Goal: Complete application form

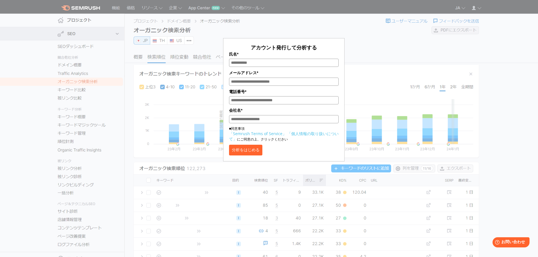
click at [361, 62] on div "アカウント発行して分析する 氏名* メールアドレス* 電話番号* 会社名* ■同意事項 「Semrush Terms of Service」 「個人情報の取り…" at bounding box center [284, 84] width 282 height 154
click at [287, 43] on form "アカウント発行して分析する 氏名* メールアドレス* 電話番号* 会社名* ■同意事項 「Semrush Terms of Service」 「個人情報の取り…" at bounding box center [283, 99] width 121 height 123
click at [388, 50] on div "アカウント発行して分析する 氏名* メールアドレス* 電話番号* 会社名* ■同意事項 「Semrush Terms of Service」 「個人情報の取り…" at bounding box center [284, 84] width 282 height 154
click at [389, 52] on div "アカウント発行して分析する 氏名* メールアドレス* 電話番号* 会社名* ■同意事項 「Semrush Terms of Service」 「個人情報の取り…" at bounding box center [284, 84] width 282 height 154
click at [311, 64] on input "氏名*" at bounding box center [283, 63] width 109 height 8
